Goal: Task Accomplishment & Management: Use online tool/utility

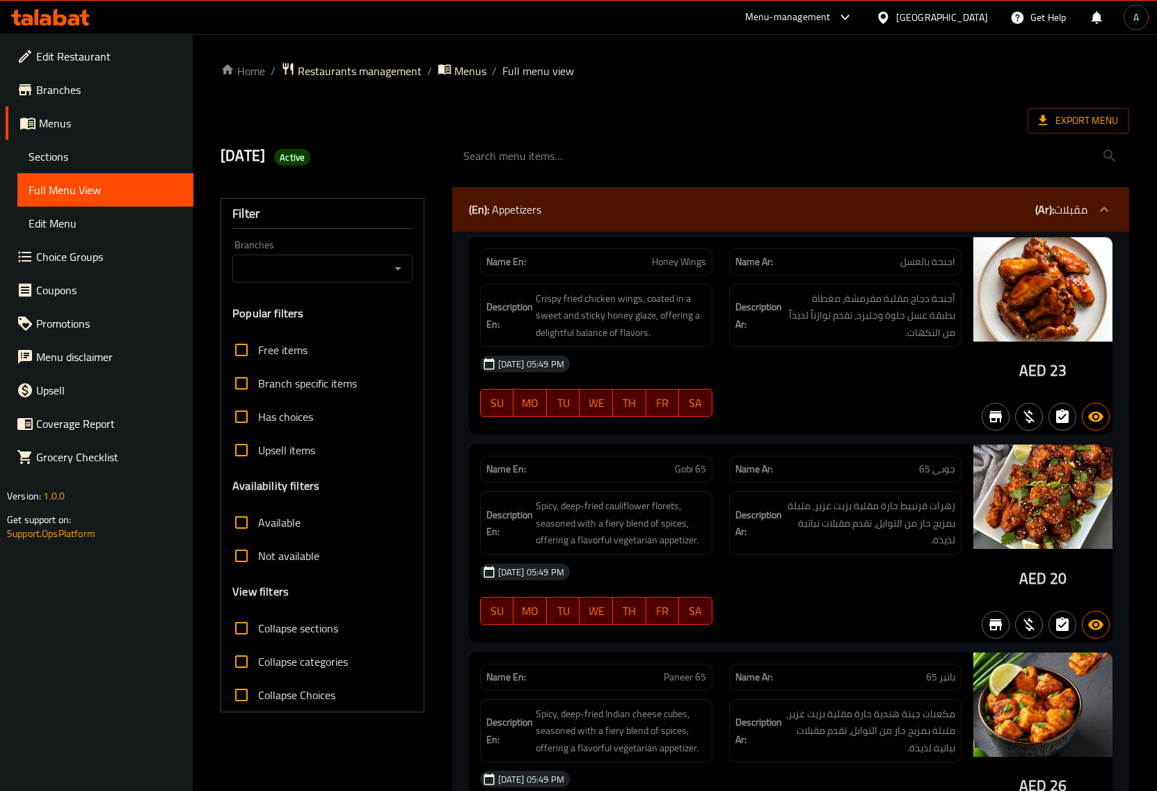
scroll to position [40937, 0]
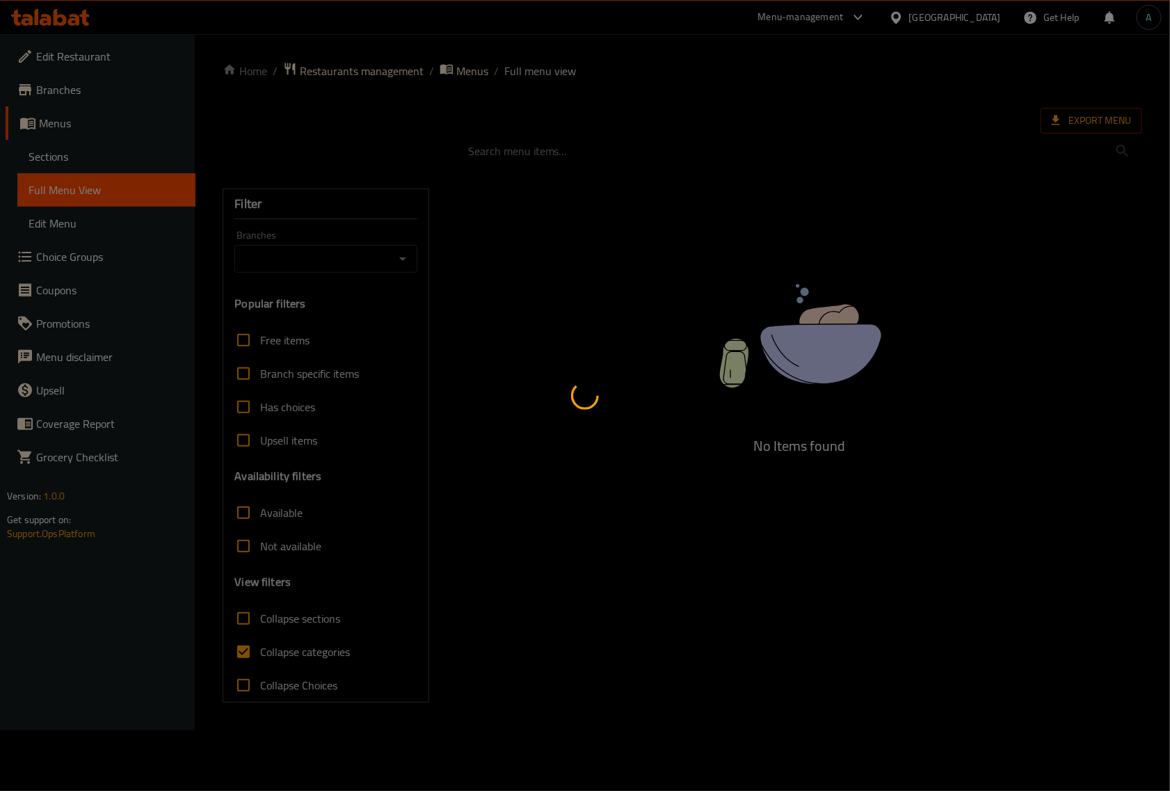
click at [251, 649] on div at bounding box center [585, 395] width 1170 height 791
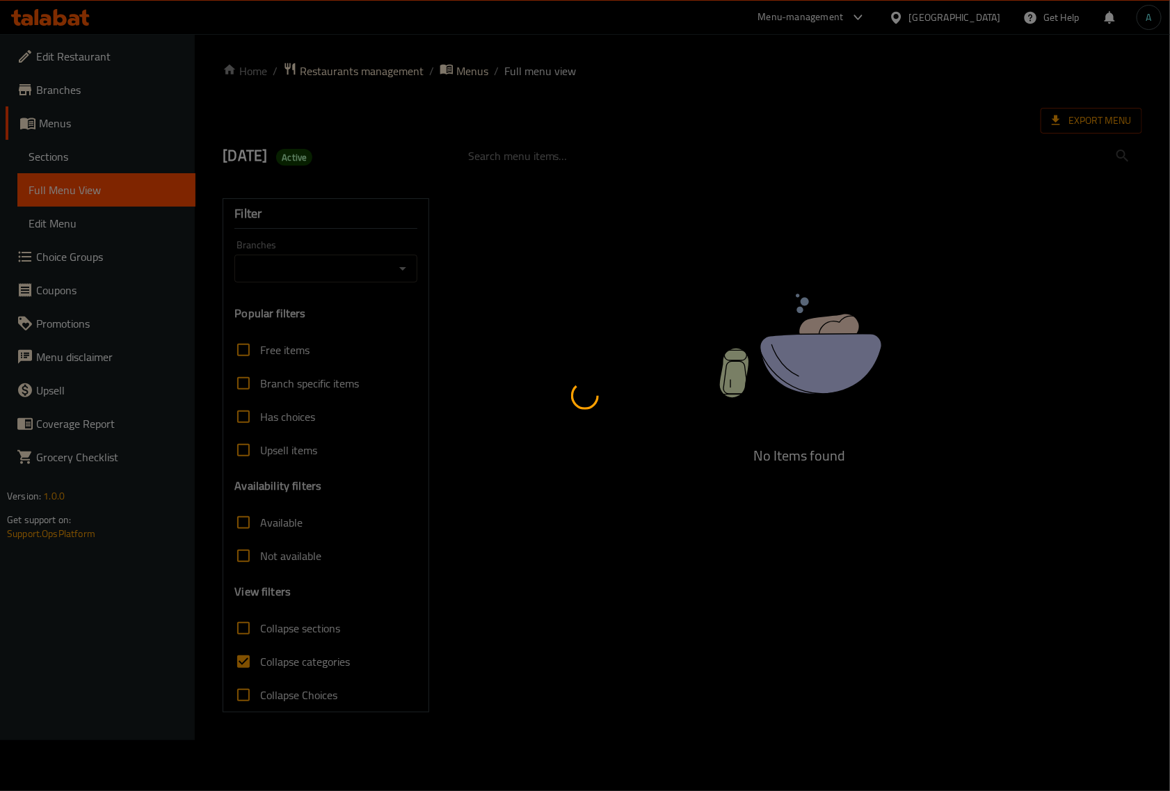
click at [327, 652] on div at bounding box center [585, 395] width 1170 height 791
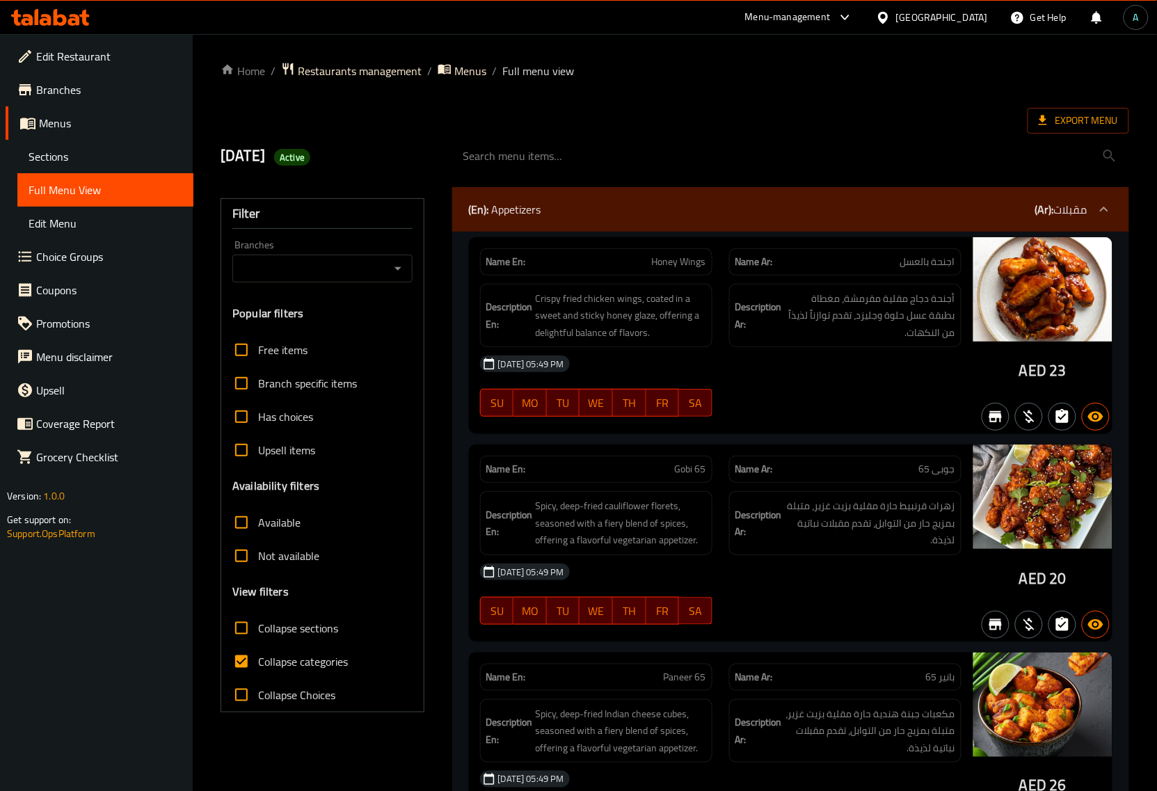
click at [325, 659] on span "Collapse categories" at bounding box center [303, 661] width 90 height 17
click at [258, 659] on input "Collapse categories" at bounding box center [241, 661] width 33 height 33
checkbox input "false"
click at [648, 115] on div "Export Menu" at bounding box center [674, 121] width 908 height 26
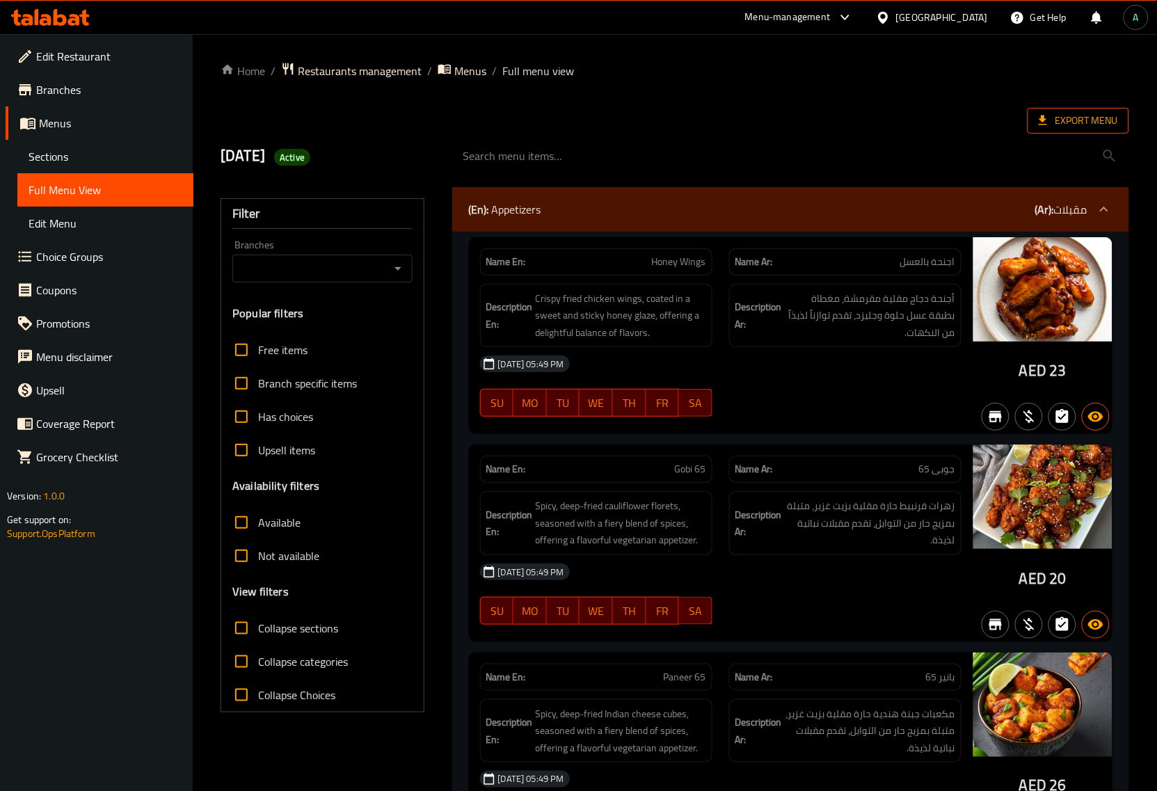
click at [1100, 115] on span "Export Menu" at bounding box center [1077, 120] width 79 height 17
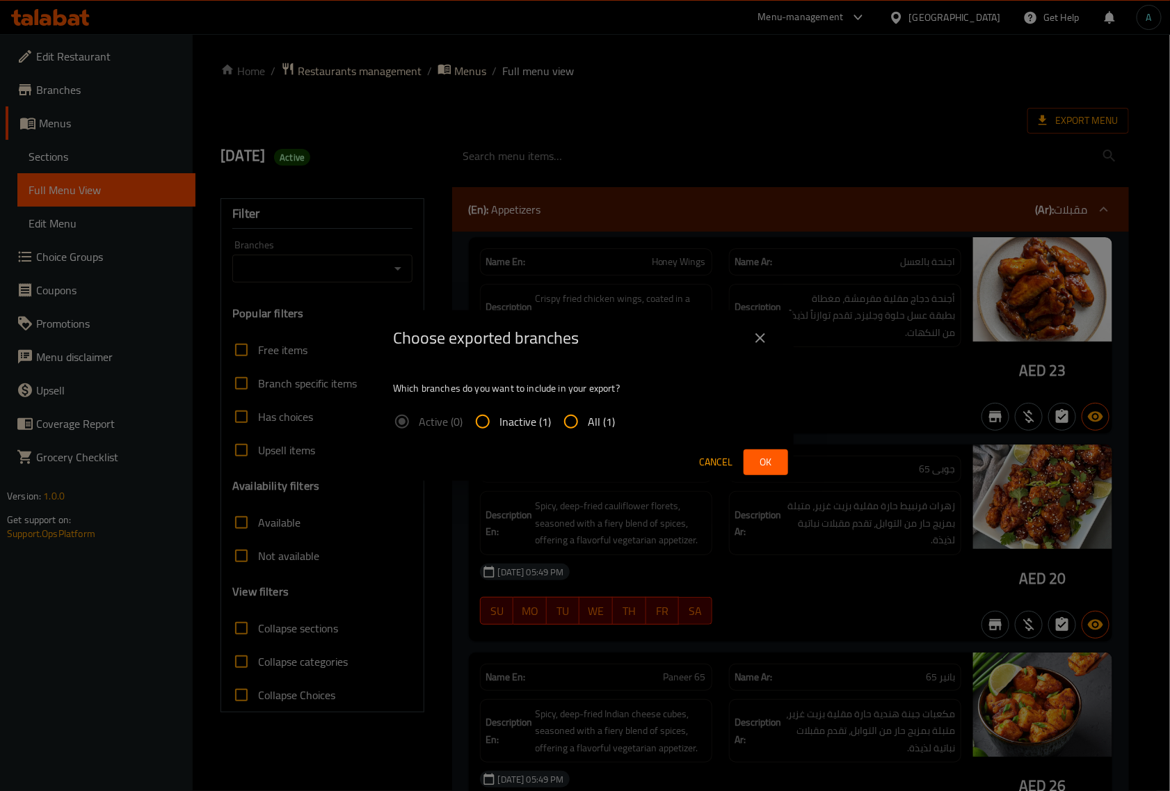
click at [569, 422] on input "All (1)" at bounding box center [570, 421] width 33 height 33
radio input "true"
click at [758, 450] on button "Ok" at bounding box center [766, 462] width 45 height 26
